Goal: Find contact information: Find contact information

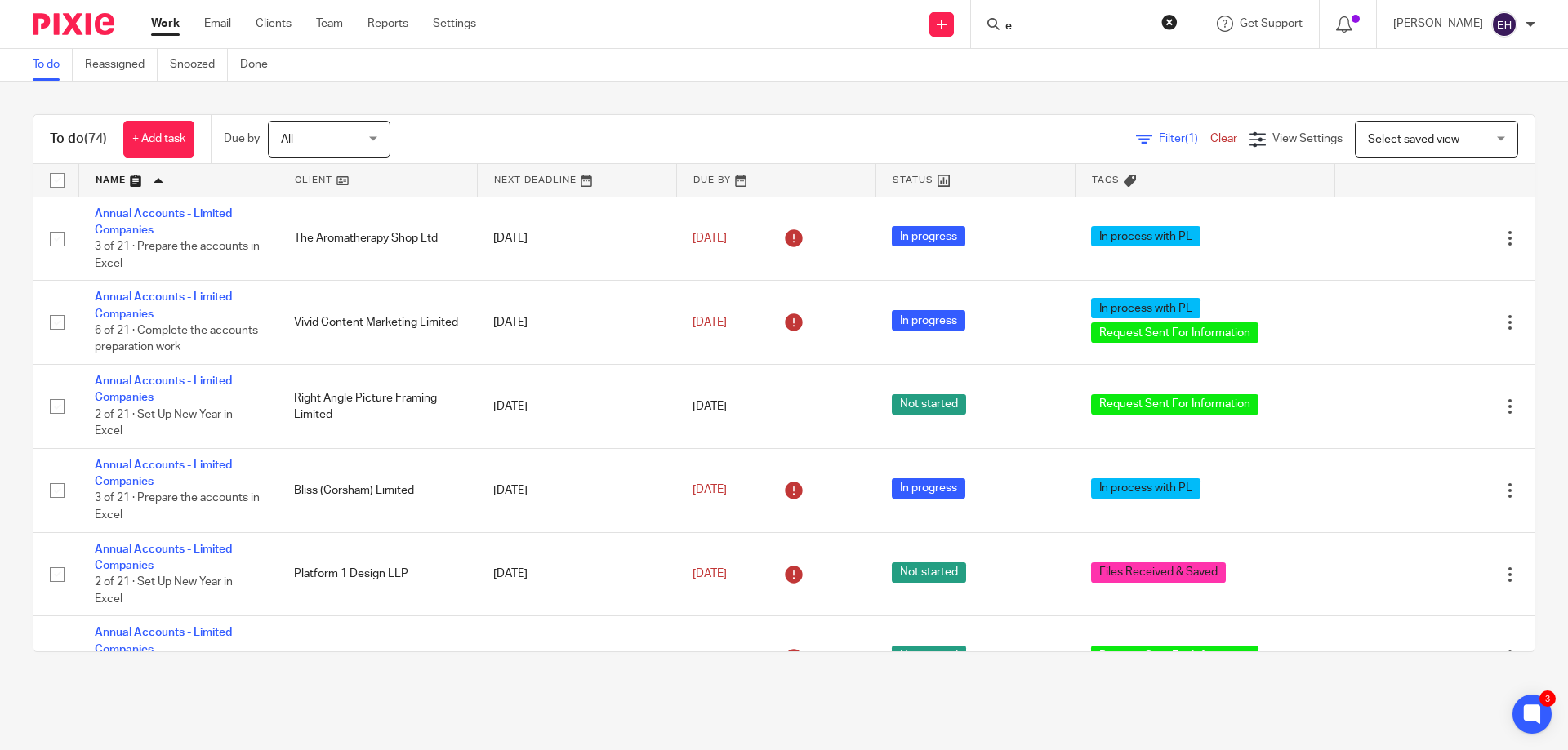
scroll to position [4842, 0]
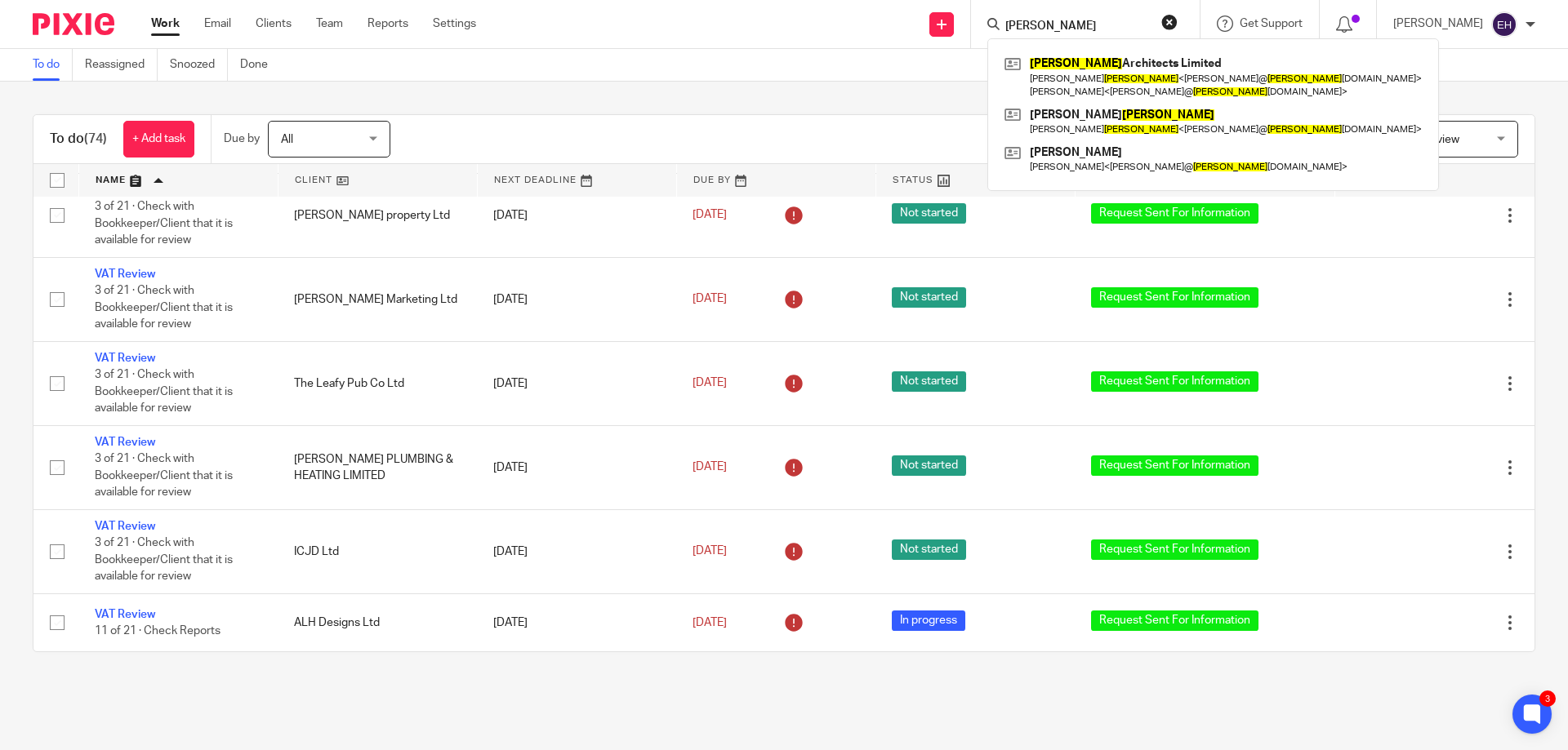
type input "evans"
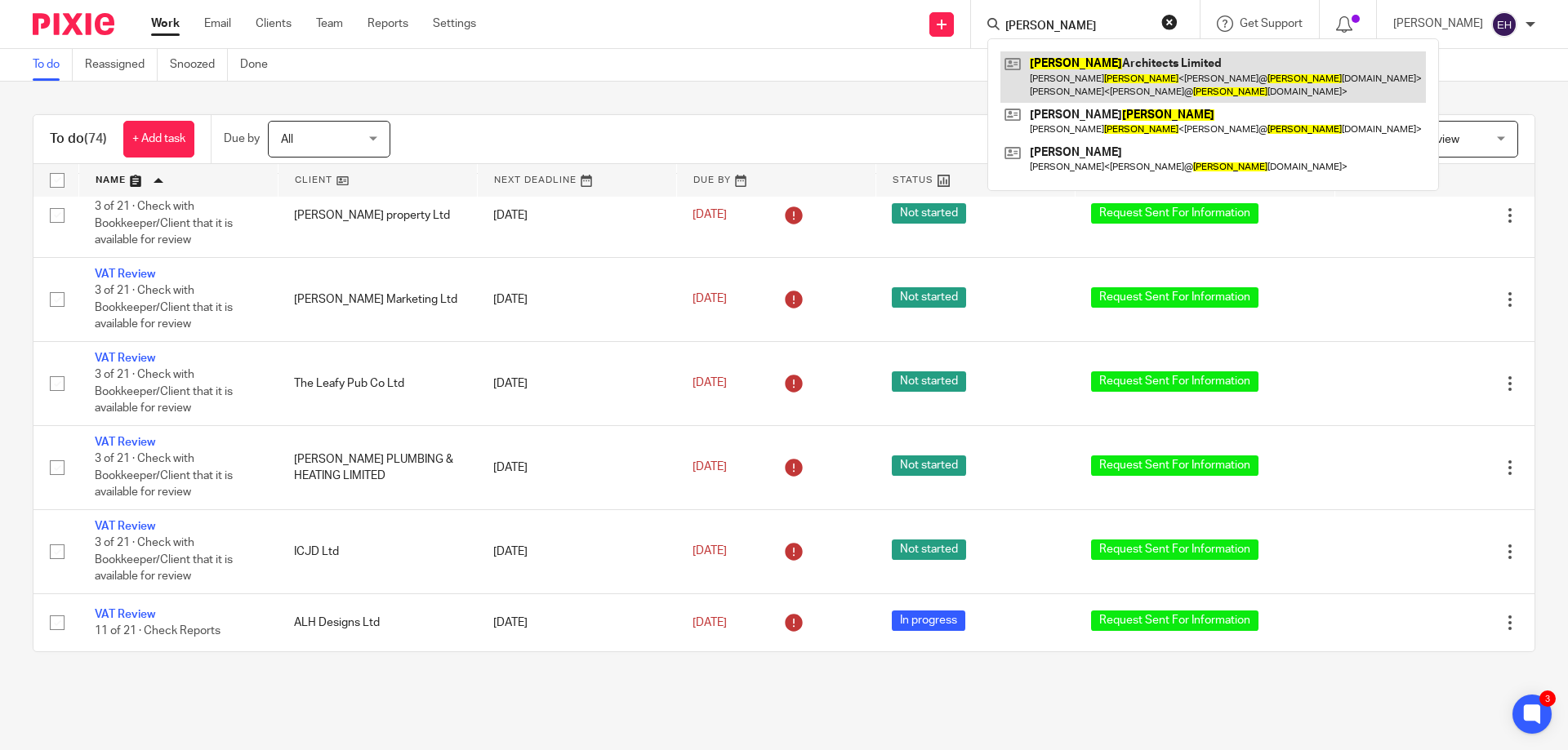
drag, startPoint x: 1082, startPoint y: 64, endPoint x: 1081, endPoint y: 75, distance: 11.0
click at [1082, 64] on link at bounding box center [1213, 77] width 425 height 51
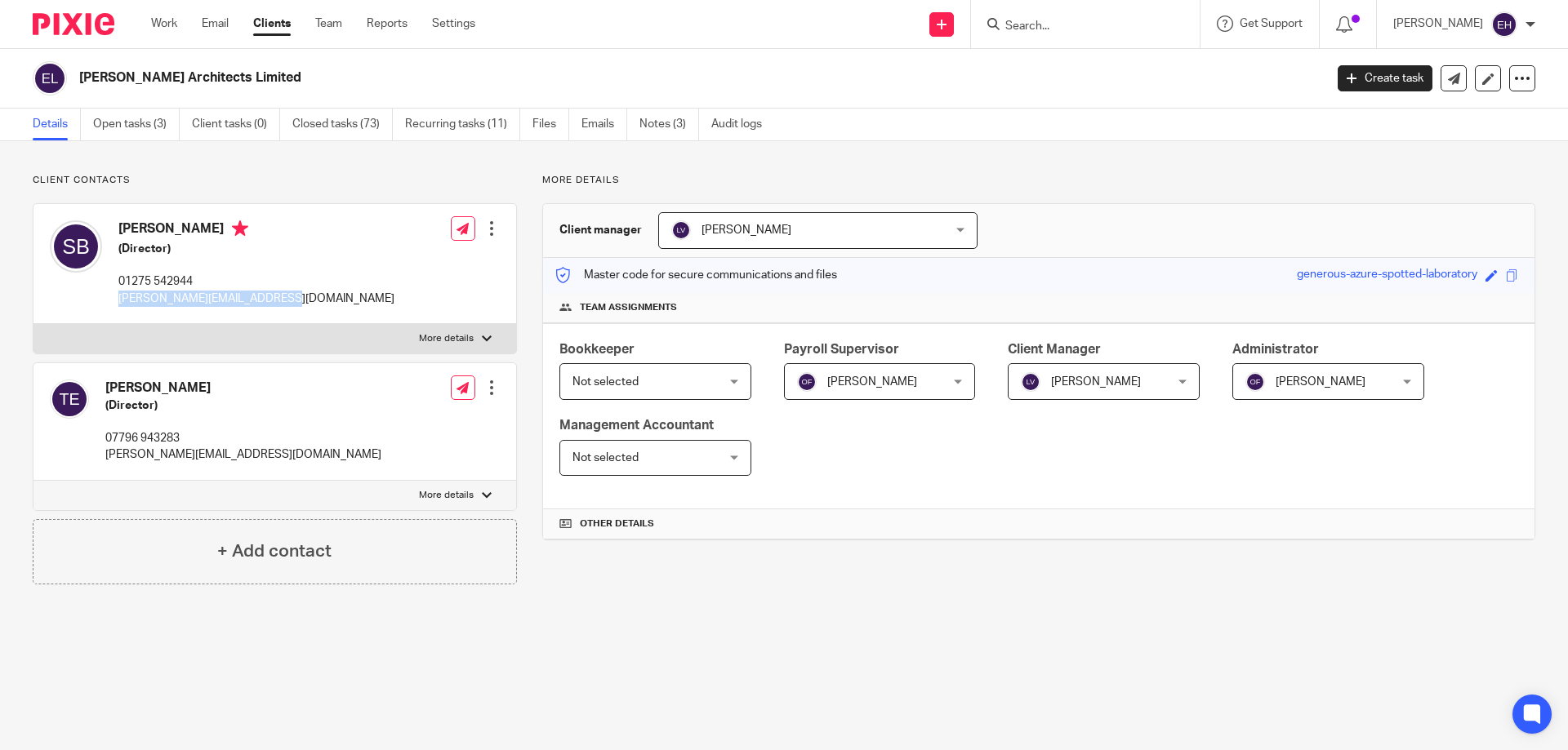
drag, startPoint x: 118, startPoint y: 301, endPoint x: 270, endPoint y: 305, distance: 152.1
click at [270, 305] on div "[PERSON_NAME] (Director) 01275 542944 [PERSON_NAME][EMAIL_ADDRESS][DOMAIN_NAME]…" at bounding box center [275, 263] width 482 height 120
copy p "[PERSON_NAME][EMAIL_ADDRESS][DOMAIN_NAME]"
drag, startPoint x: 102, startPoint y: 457, endPoint x: 244, endPoint y: 458, distance: 142.0
click at [244, 458] on div "[PERSON_NAME] (Director) 07796 943283 [PERSON_NAME][EMAIL_ADDRESS][DOMAIN_NAME]…" at bounding box center [275, 422] width 482 height 118
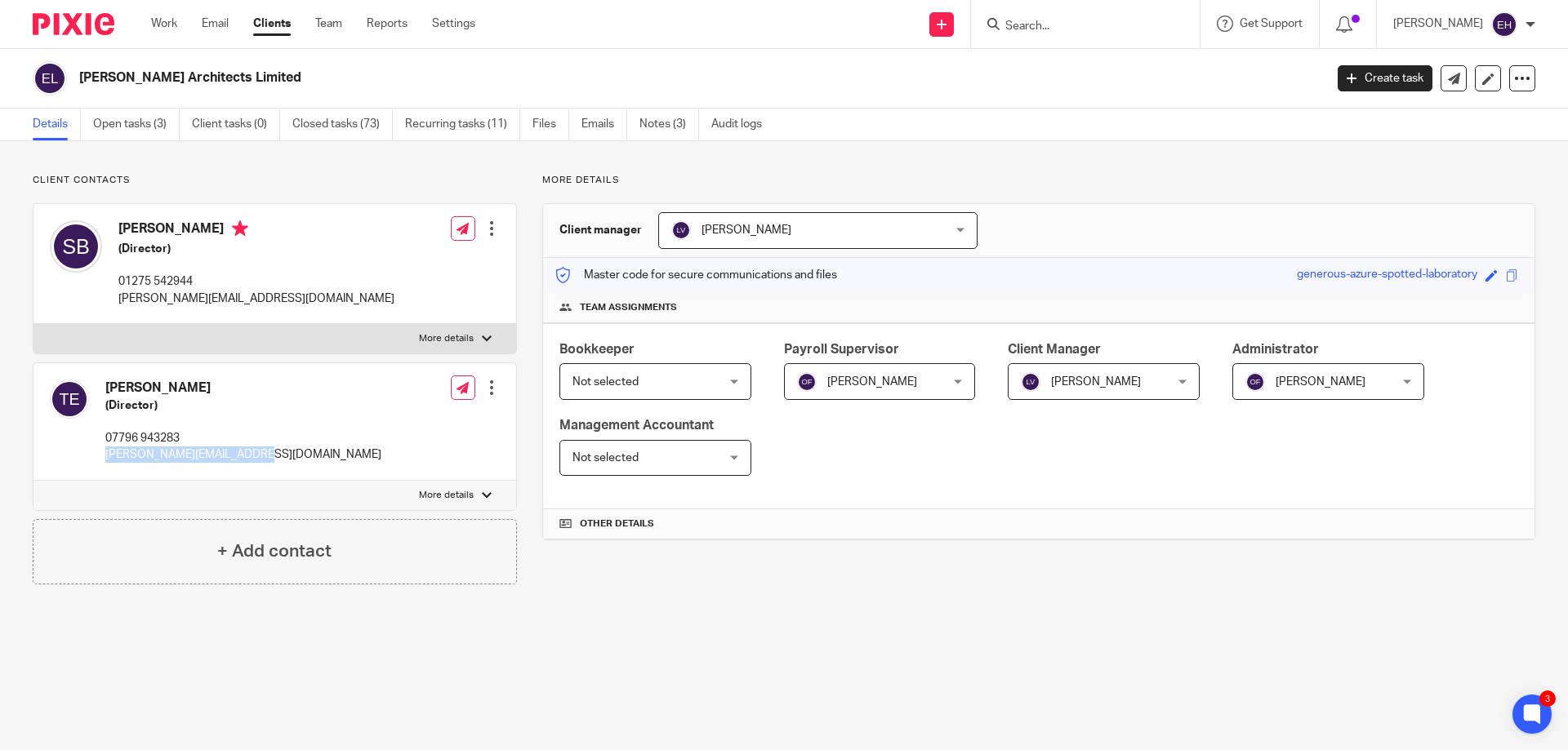
copy p "[PERSON_NAME][EMAIL_ADDRESS][DOMAIN_NAME]"
